Goal: Task Accomplishment & Management: Complete application form

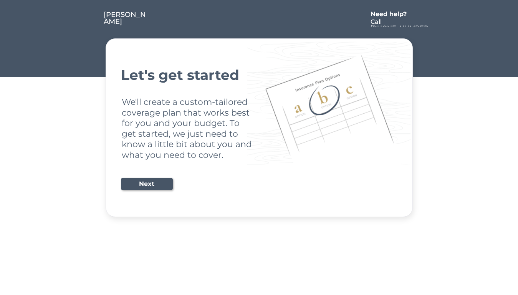
click at [259, 147] on div "Let's get started We'll create a custom-tailored coverage plan that works best …" at bounding box center [259, 127] width 277 height 159
click at [259, 109] on div "Let's get started We'll create a custom-tailored coverage plan that works best …" at bounding box center [259, 127] width 277 height 159
click at [259, 14] on div at bounding box center [257, 18] width 219 height 15
click at [259, 19] on div at bounding box center [257, 18] width 219 height 15
click at [89, 19] on div at bounding box center [89, 18] width 29 height 15
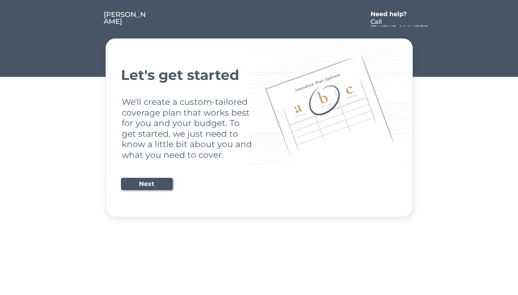
click at [257, 19] on div at bounding box center [257, 18] width 219 height 15
click at [392, 15] on div "Need help?" at bounding box center [393, 14] width 44 height 6
click at [437, 19] on div at bounding box center [437, 18] width 14 height 15
click at [91, 26] on div at bounding box center [91, 27] width 4 height 4
click at [259, 128] on div "Let's get started We'll create a custom-tailored coverage plan that works best …" at bounding box center [259, 127] width 277 height 159
